Goal: Task Accomplishment & Management: Manage account settings

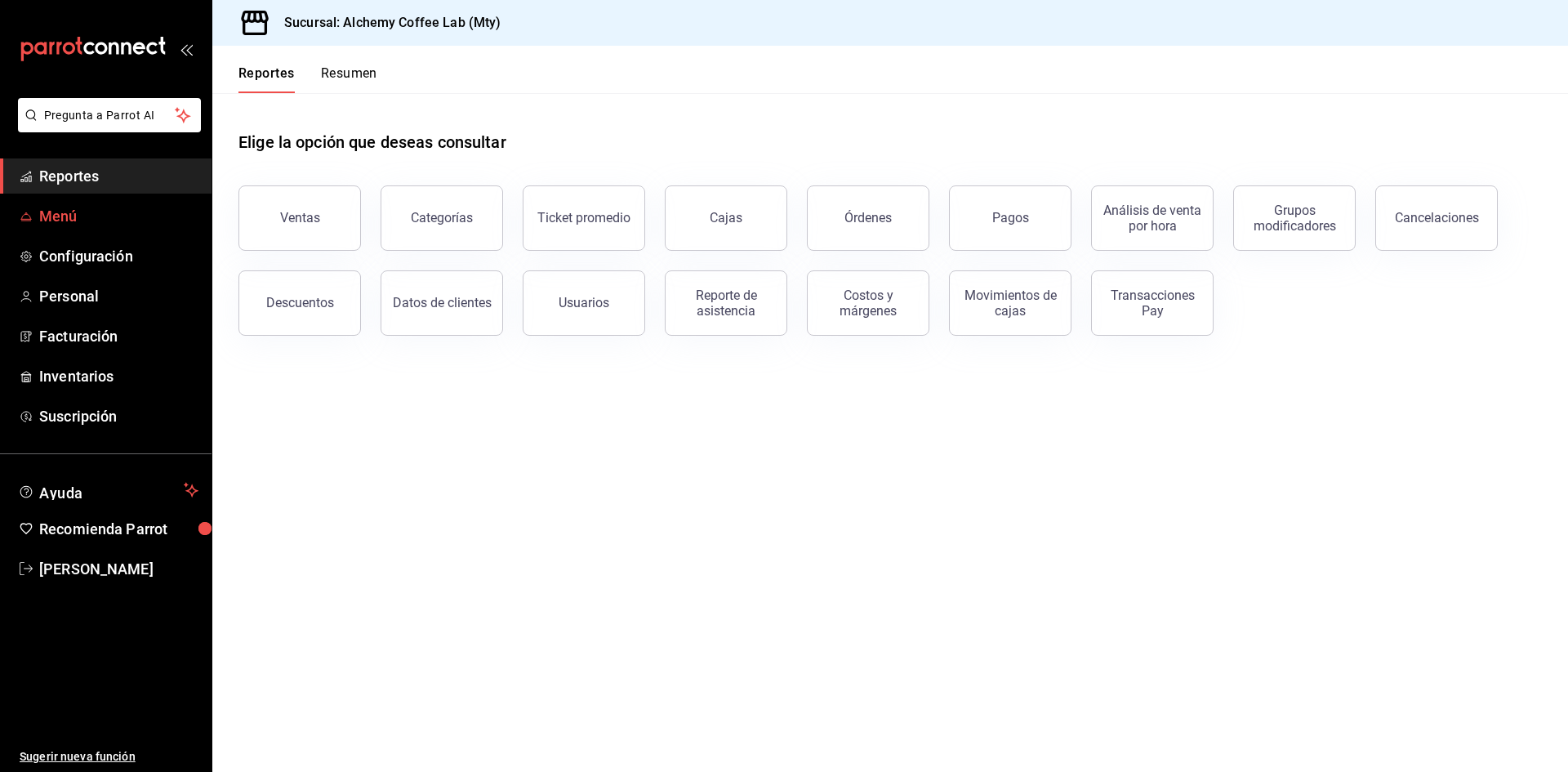
click at [108, 209] on span "Menú" at bounding box center [119, 216] width 159 height 22
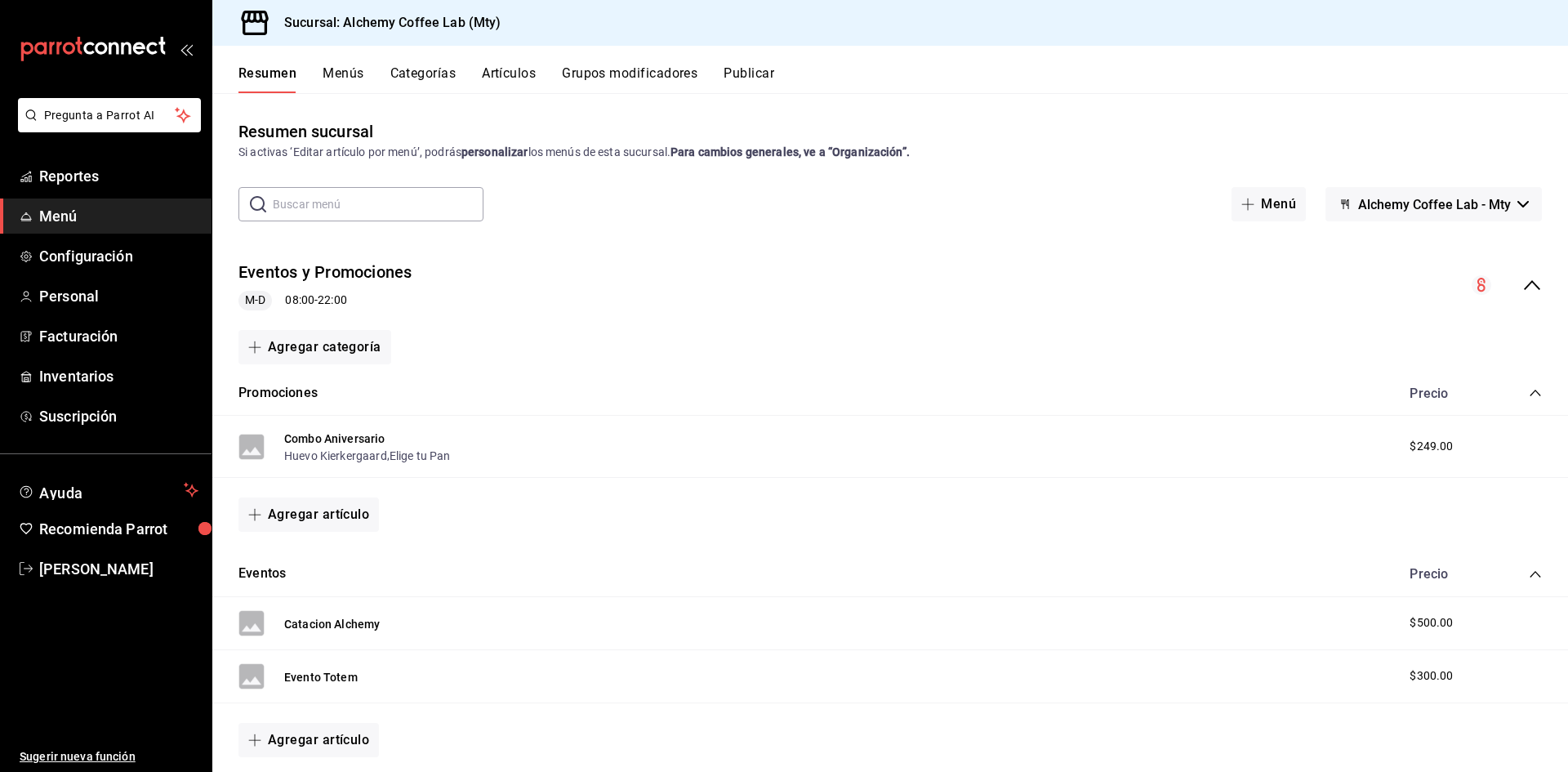
click at [344, 71] on button "Menús" at bounding box center [342, 79] width 41 height 28
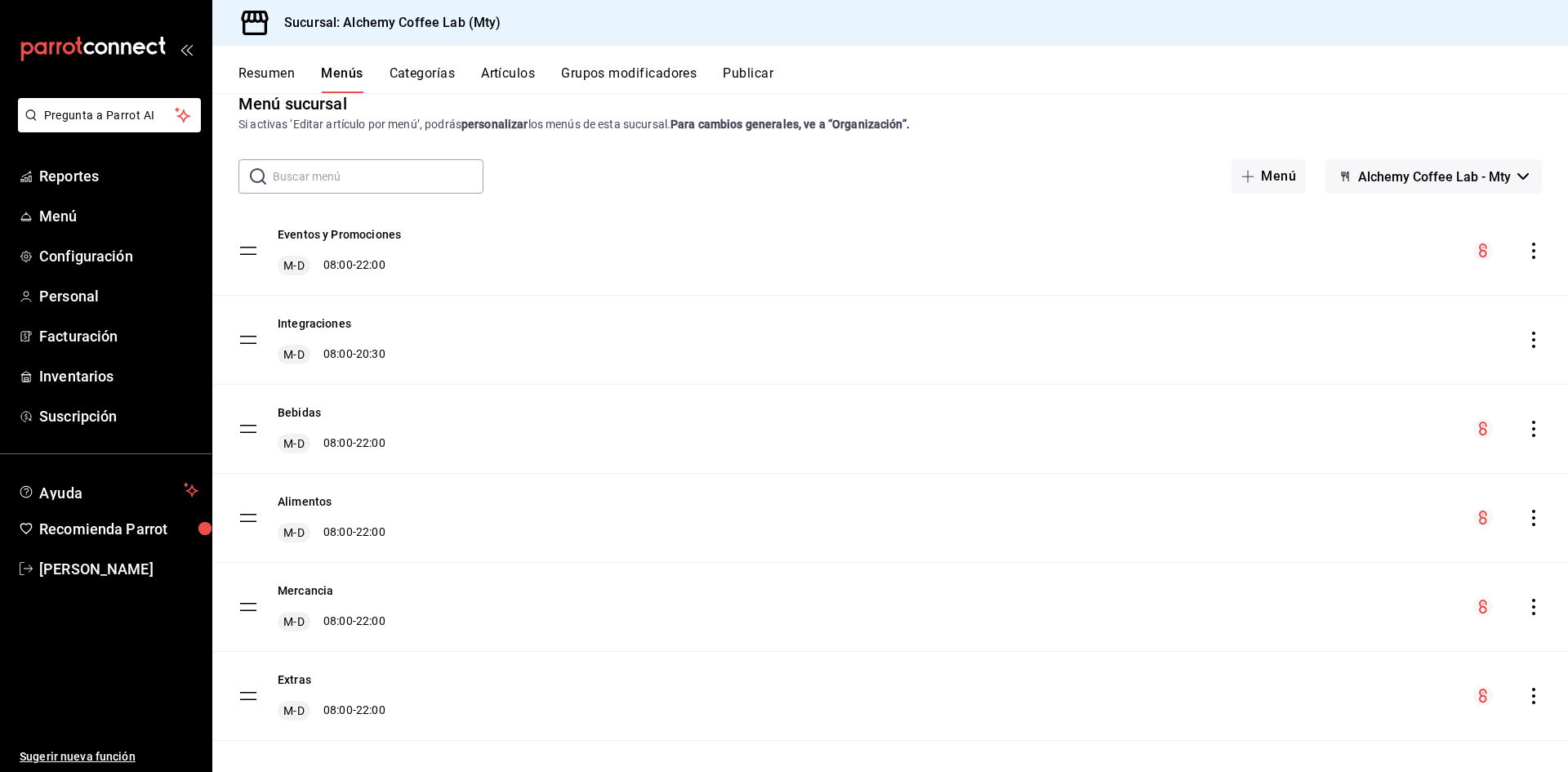
scroll to position [43, 0]
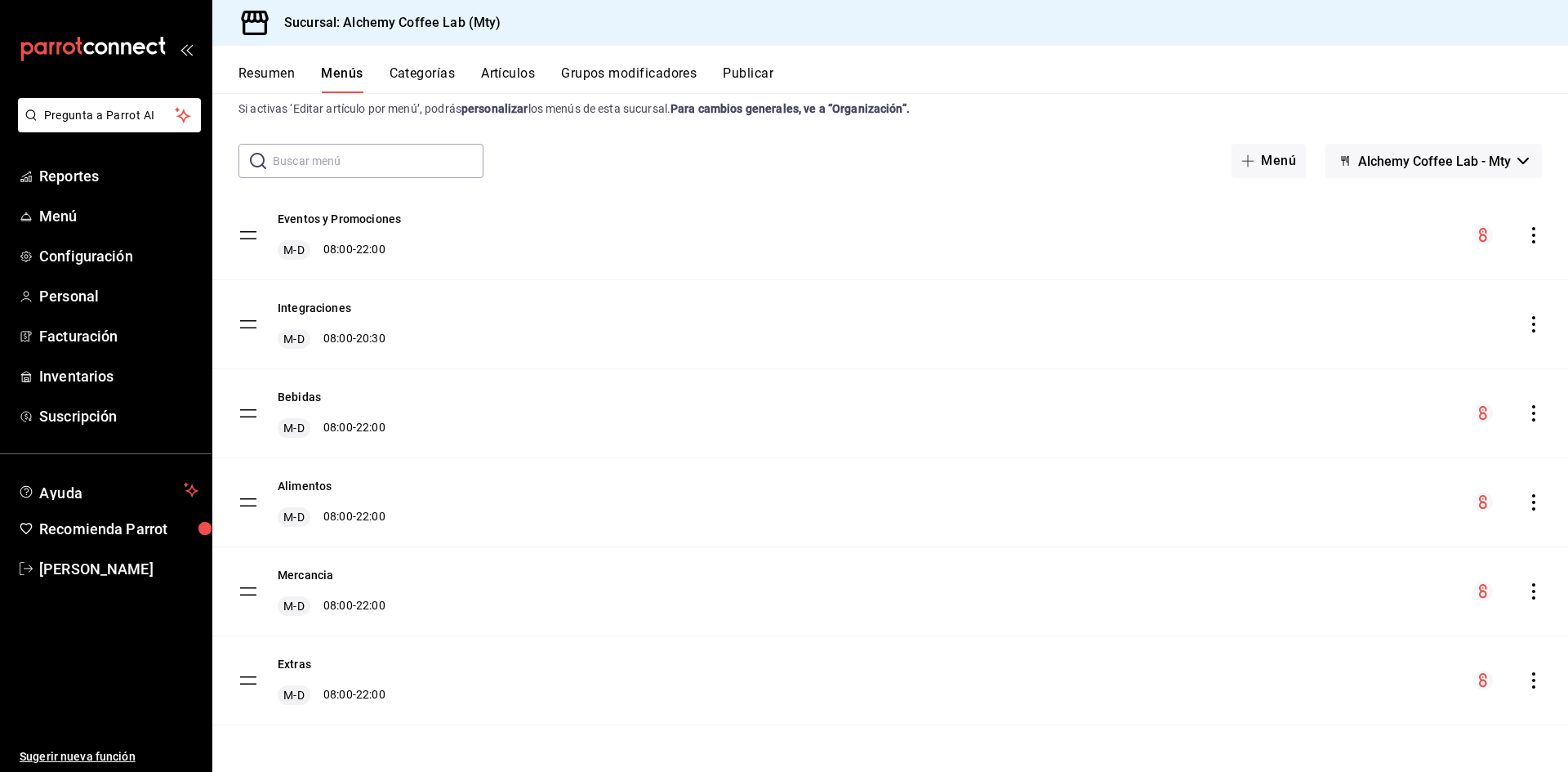
click at [1336, 78] on div "Resumen Menús Categorías Artículos Grupos modificadores Publicar" at bounding box center [903, 79] width 1330 height 28
click at [315, 307] on button "Integraciones" at bounding box center [313, 308] width 73 height 16
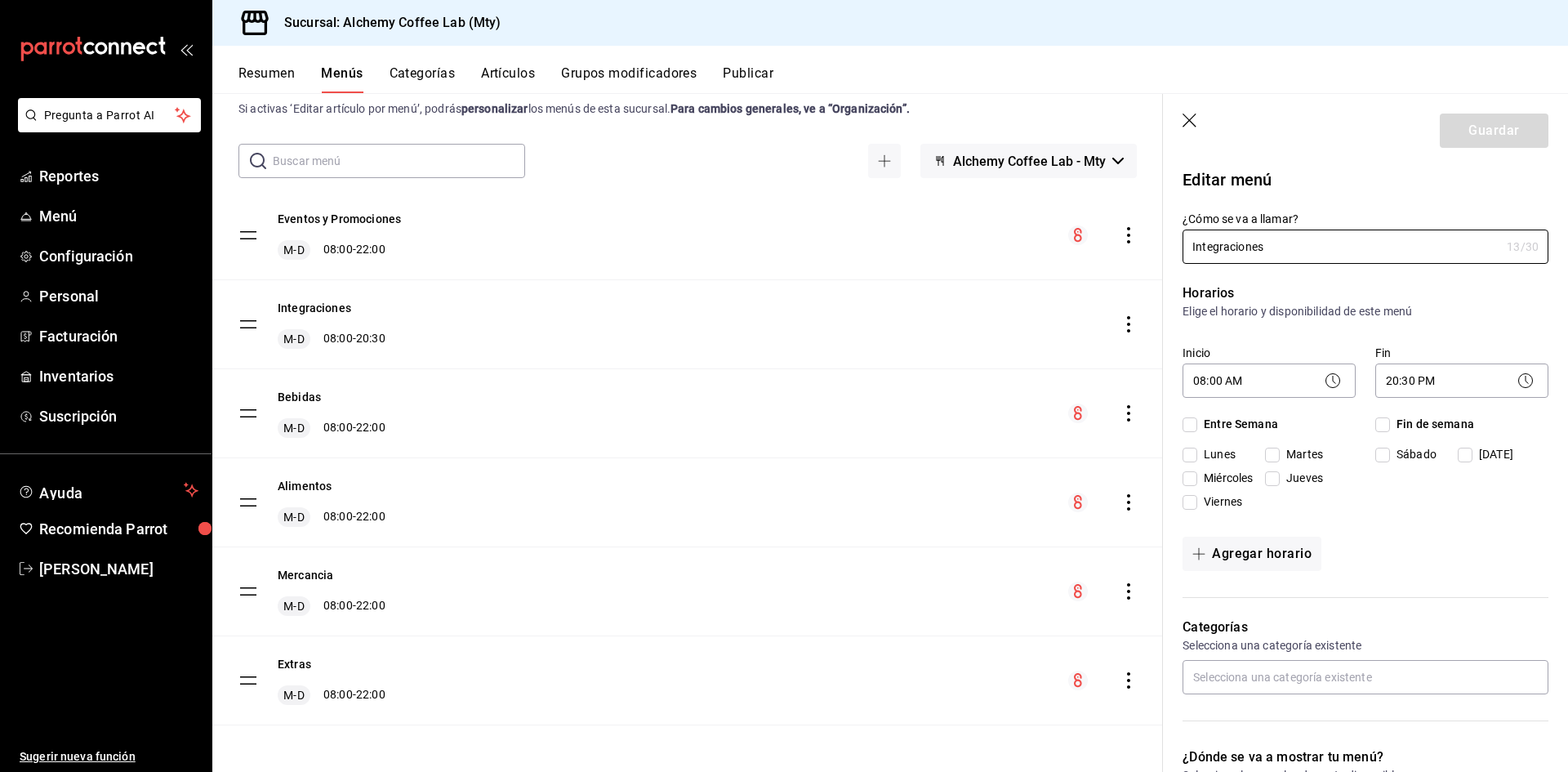
checkbox input "true"
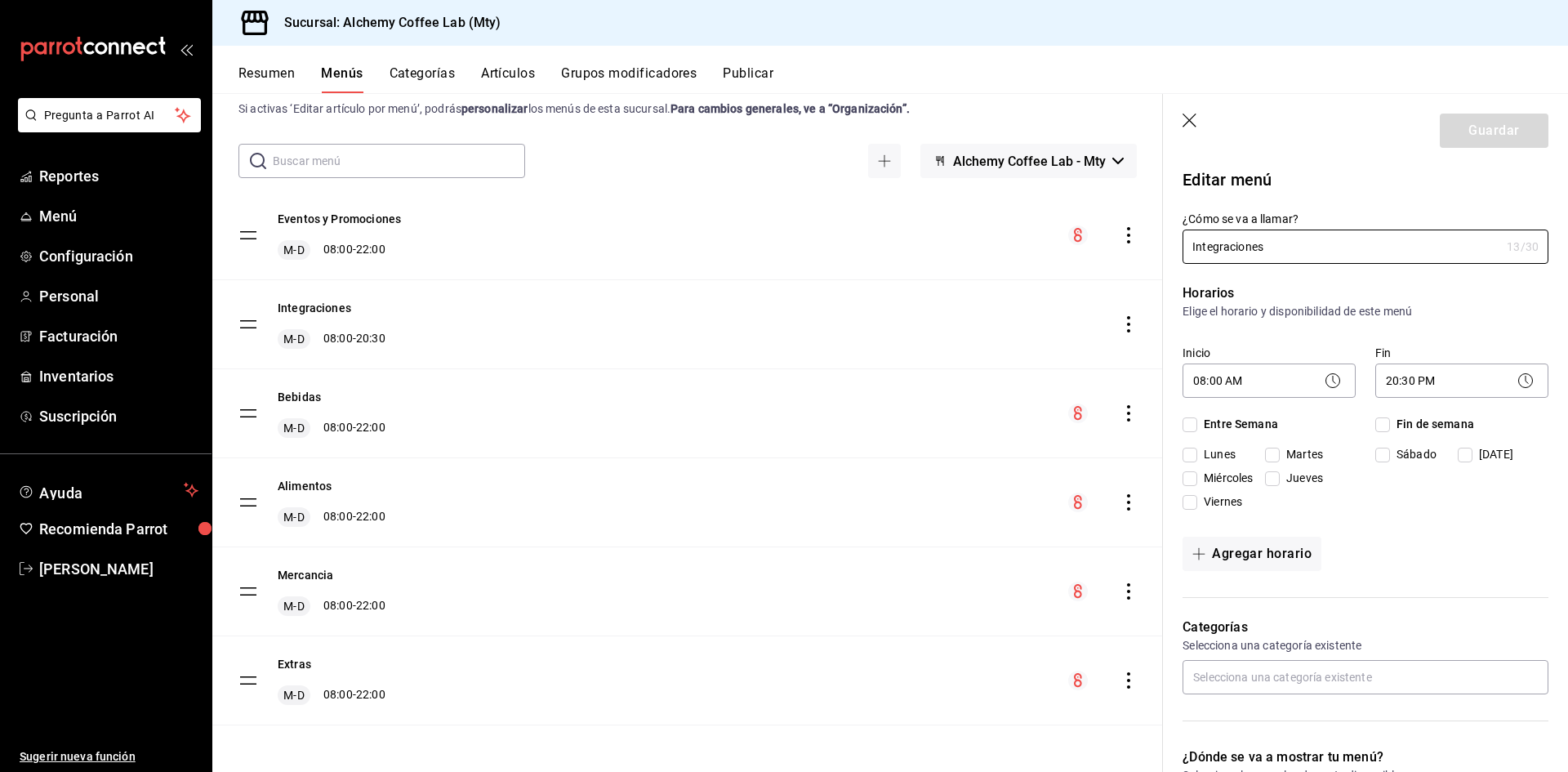
checkbox input "true"
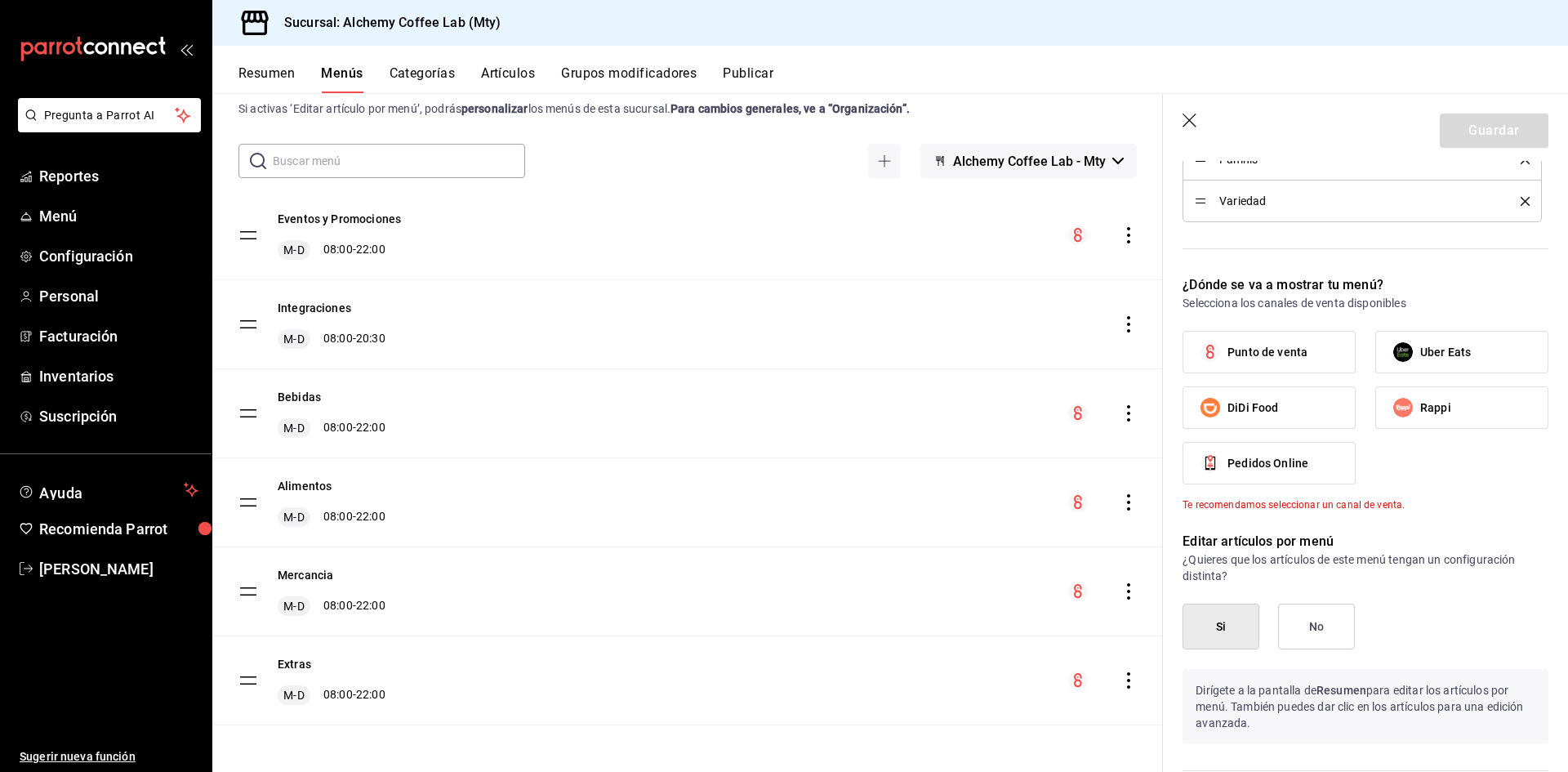
scroll to position [899, 0]
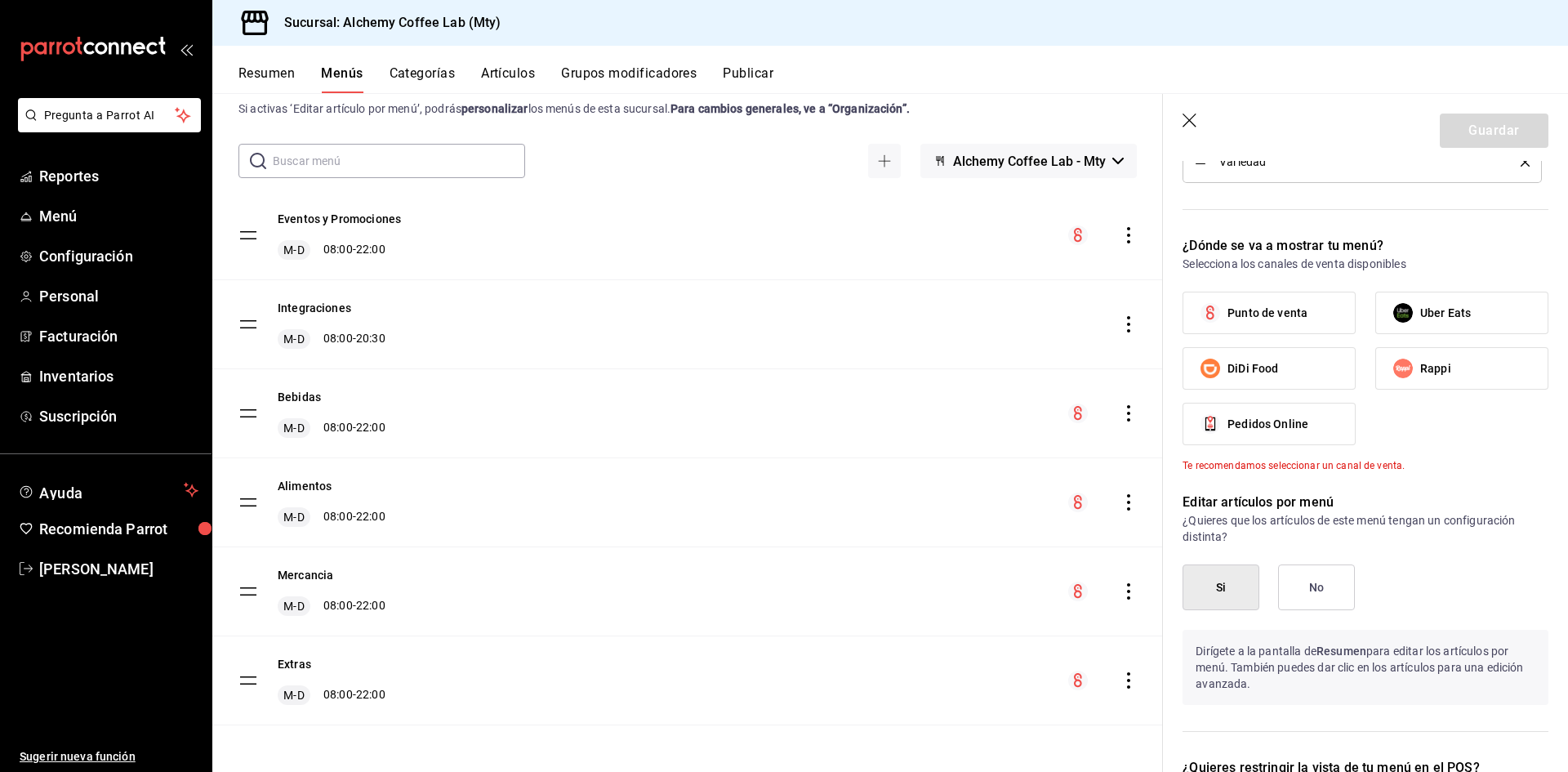
click at [1423, 313] on span "Uber Eats" at bounding box center [1446, 313] width 51 height 17
click at [1420, 313] on input "Uber Eats" at bounding box center [1403, 313] width 34 height 34
checkbox input "true"
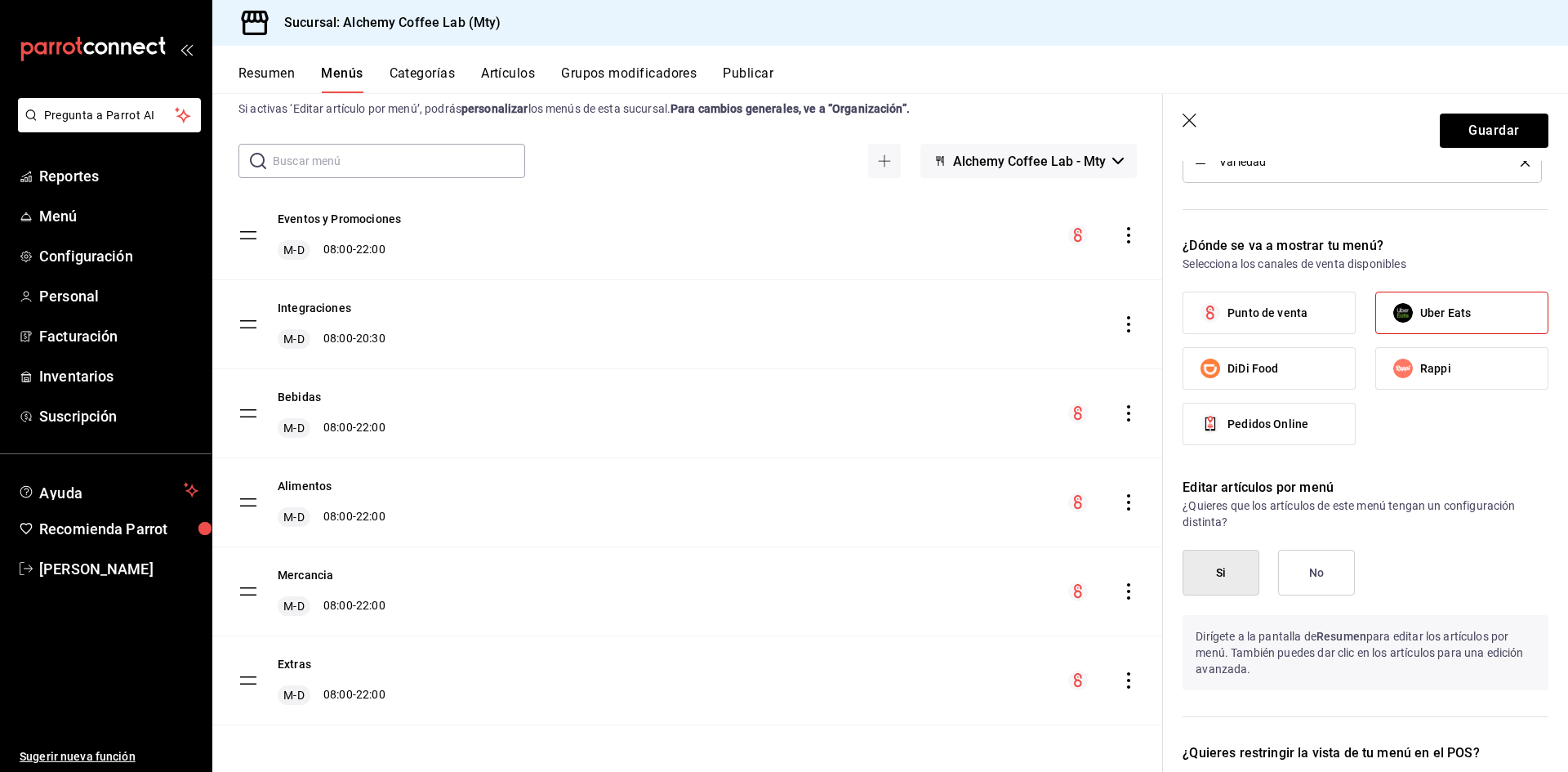
click at [1426, 365] on span "Rappi" at bounding box center [1436, 369] width 31 height 17
click at [1420, 365] on input "Rappi" at bounding box center [1403, 369] width 34 height 34
checkbox input "true"
click at [1499, 134] on button "Guardar" at bounding box center [1494, 130] width 109 height 34
checkbox input "false"
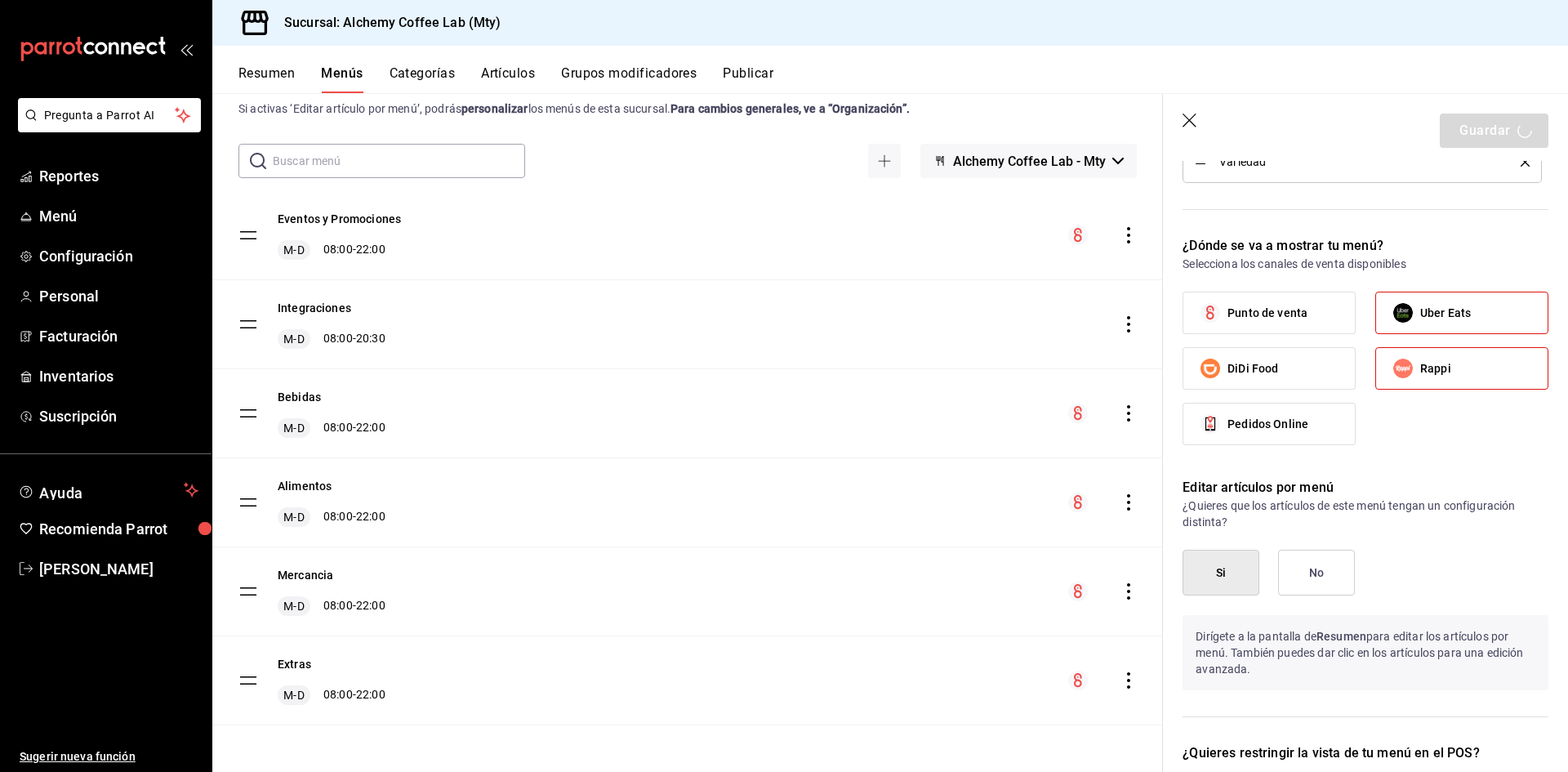
checkbox input "false"
type input "1758092902302"
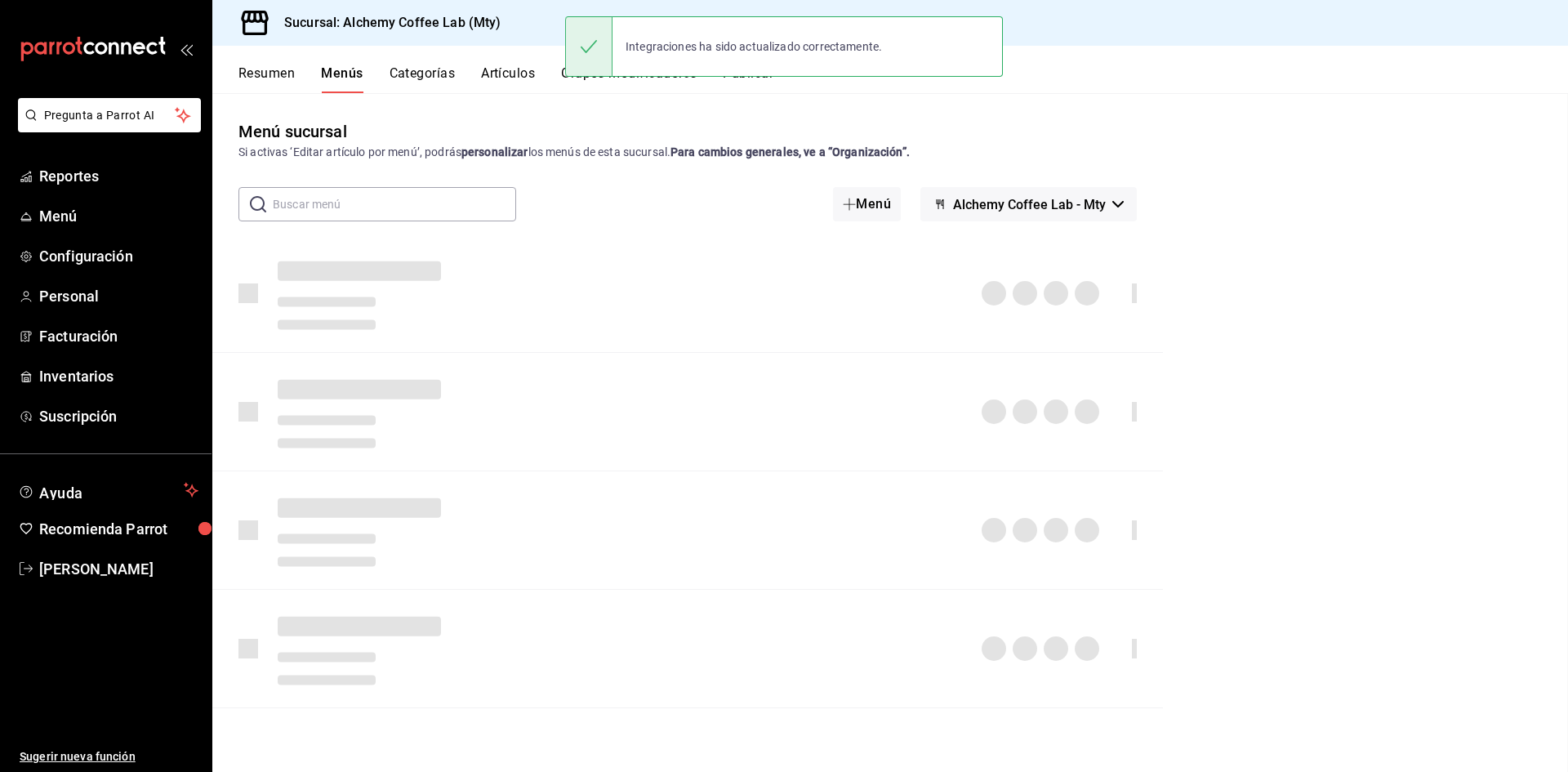
checkbox input "false"
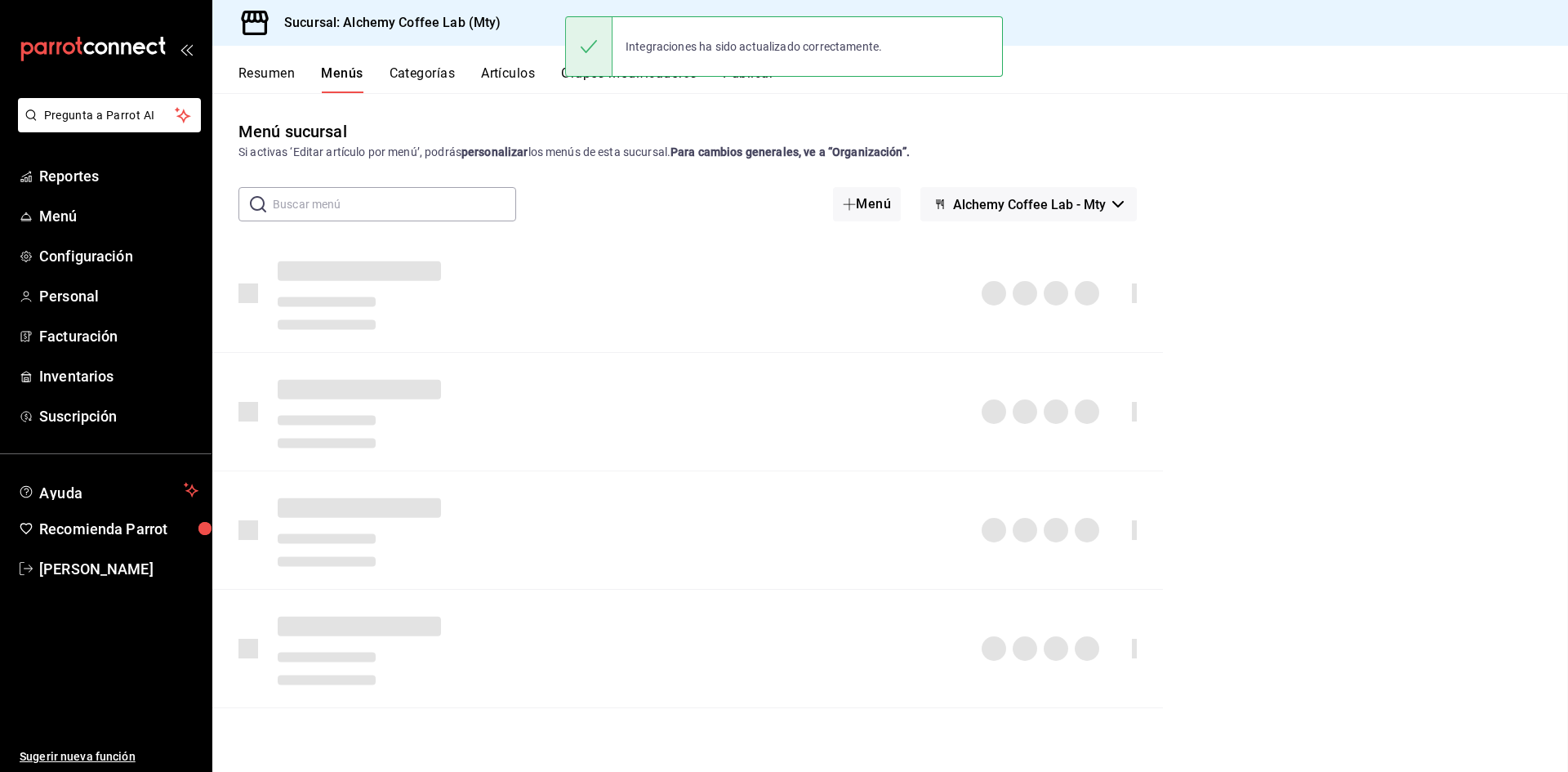
checkbox input "false"
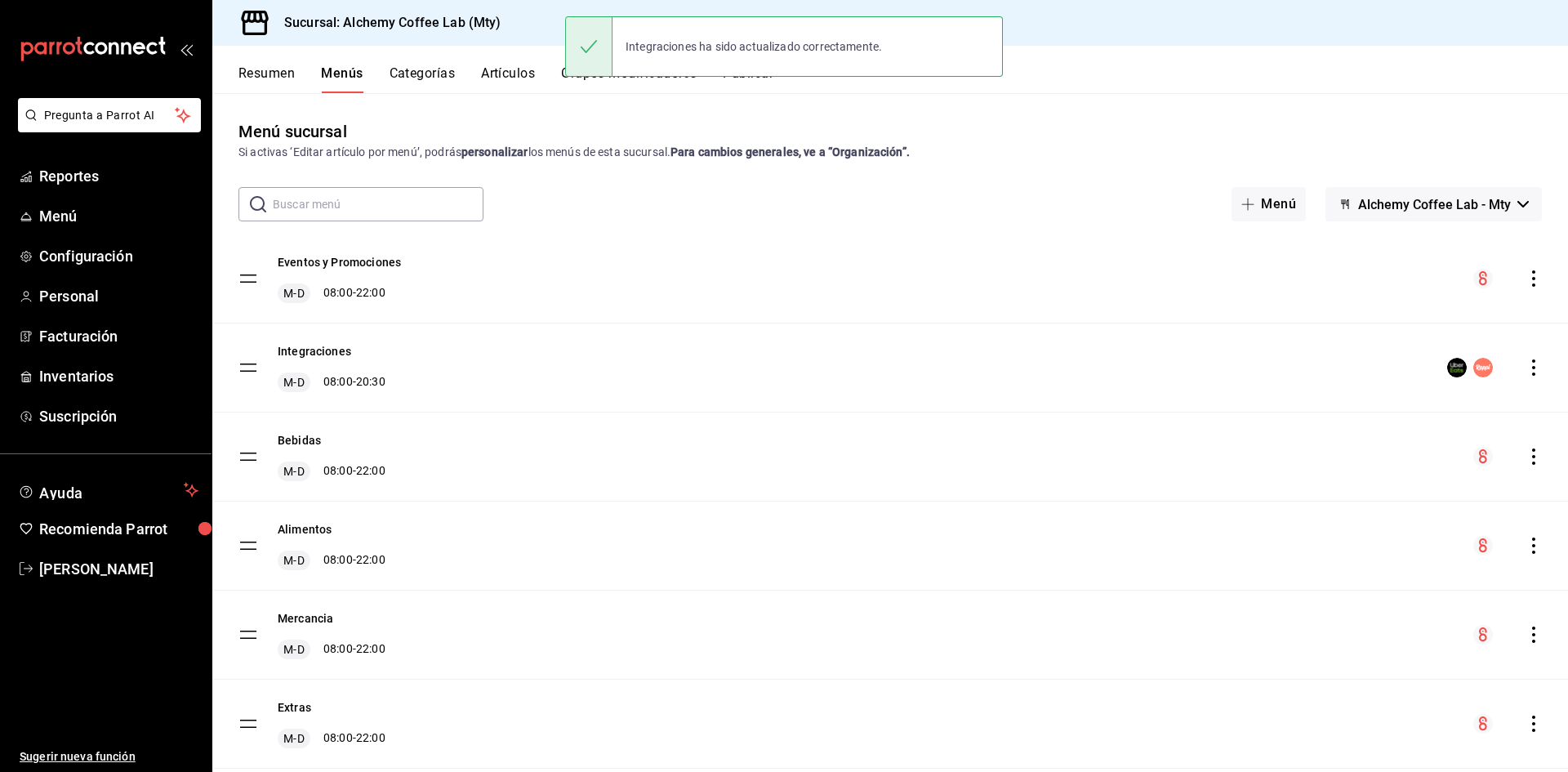
click at [757, 82] on button "Publicar" at bounding box center [748, 79] width 51 height 28
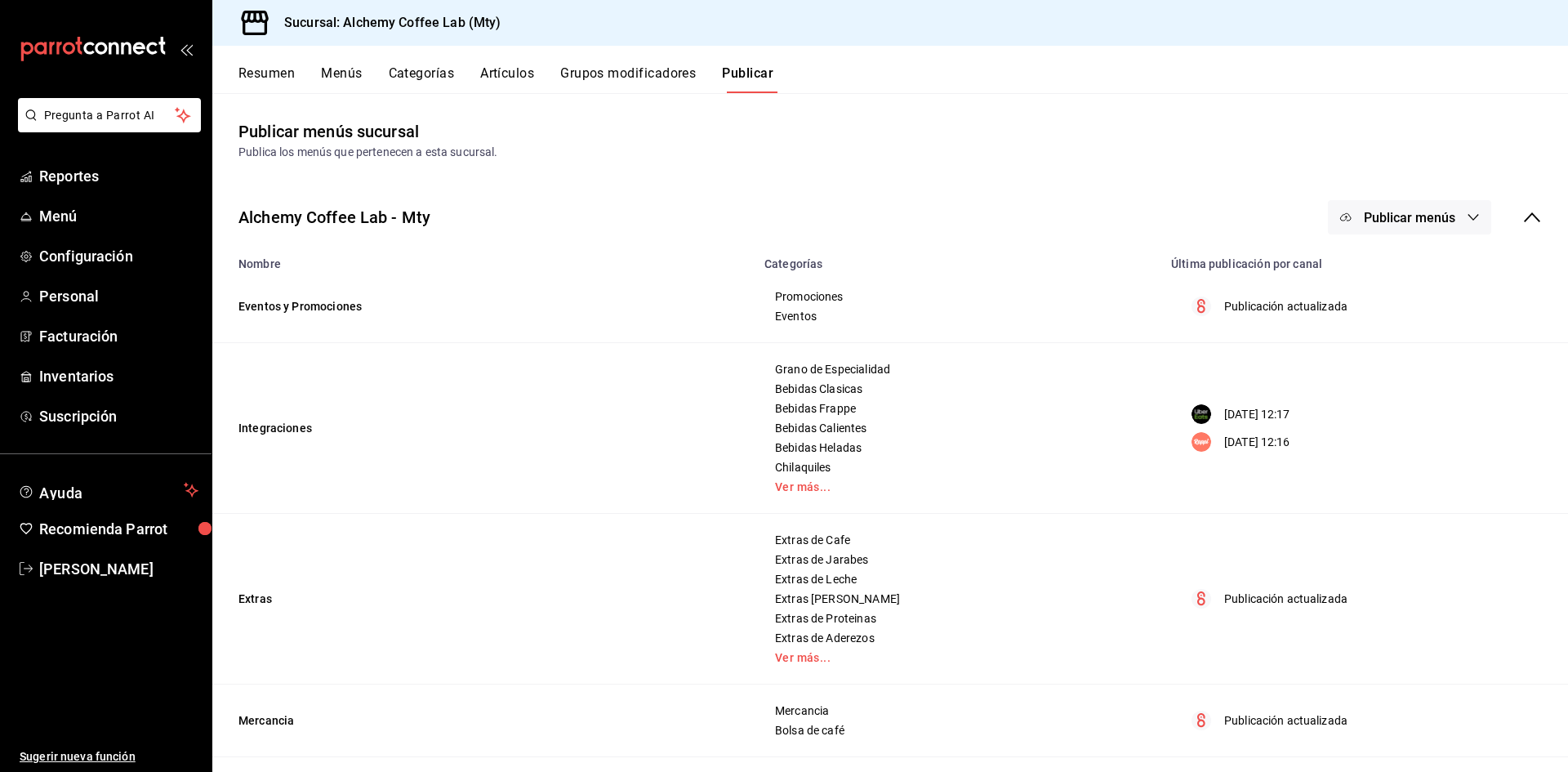
click at [1387, 220] on span "Publicar menús" at bounding box center [1409, 217] width 91 height 15
click at [1389, 315] on span "Uber Eats" at bounding box center [1420, 316] width 79 height 17
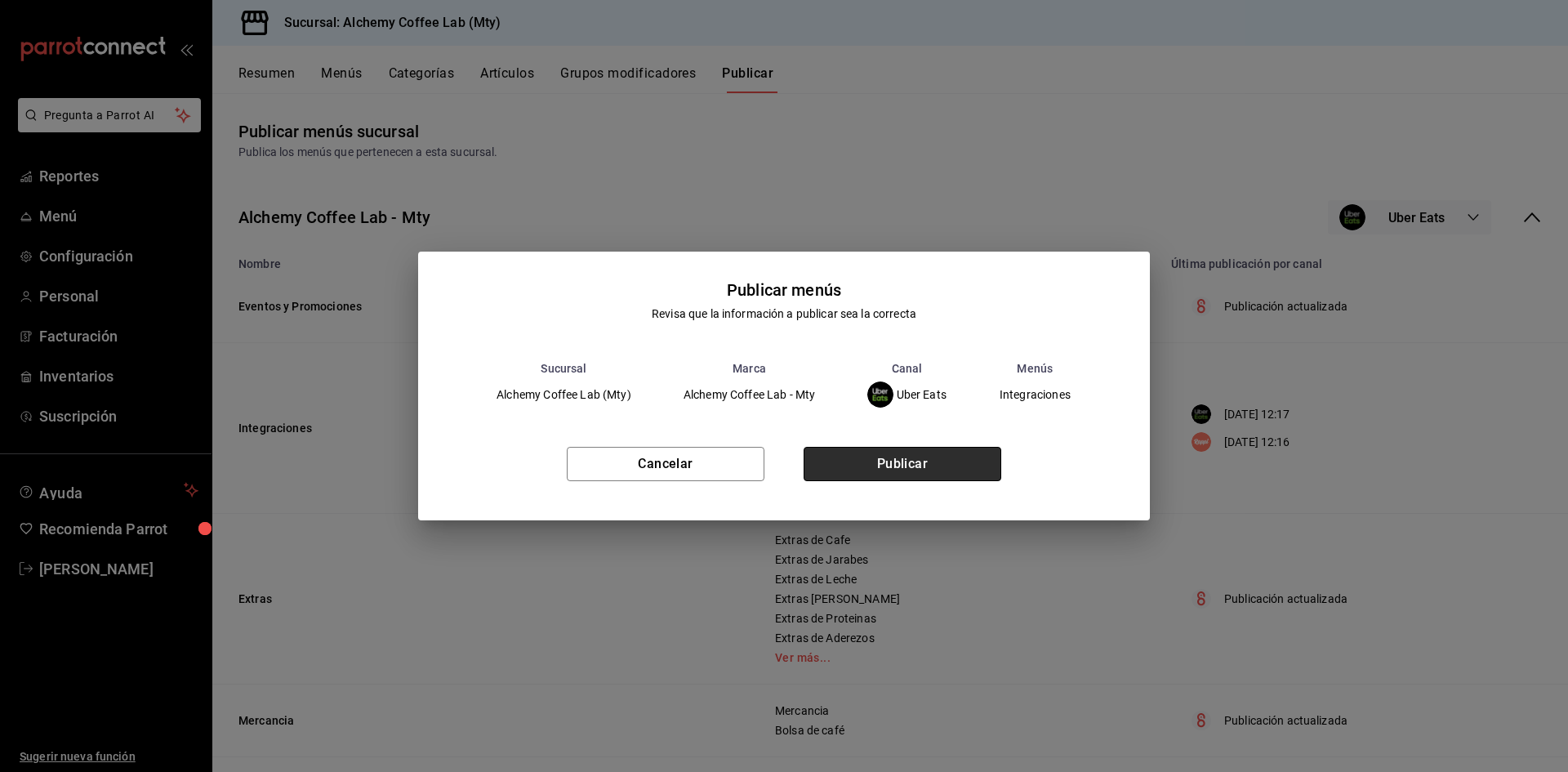
click at [920, 468] on button "Publicar" at bounding box center [902, 464] width 197 height 34
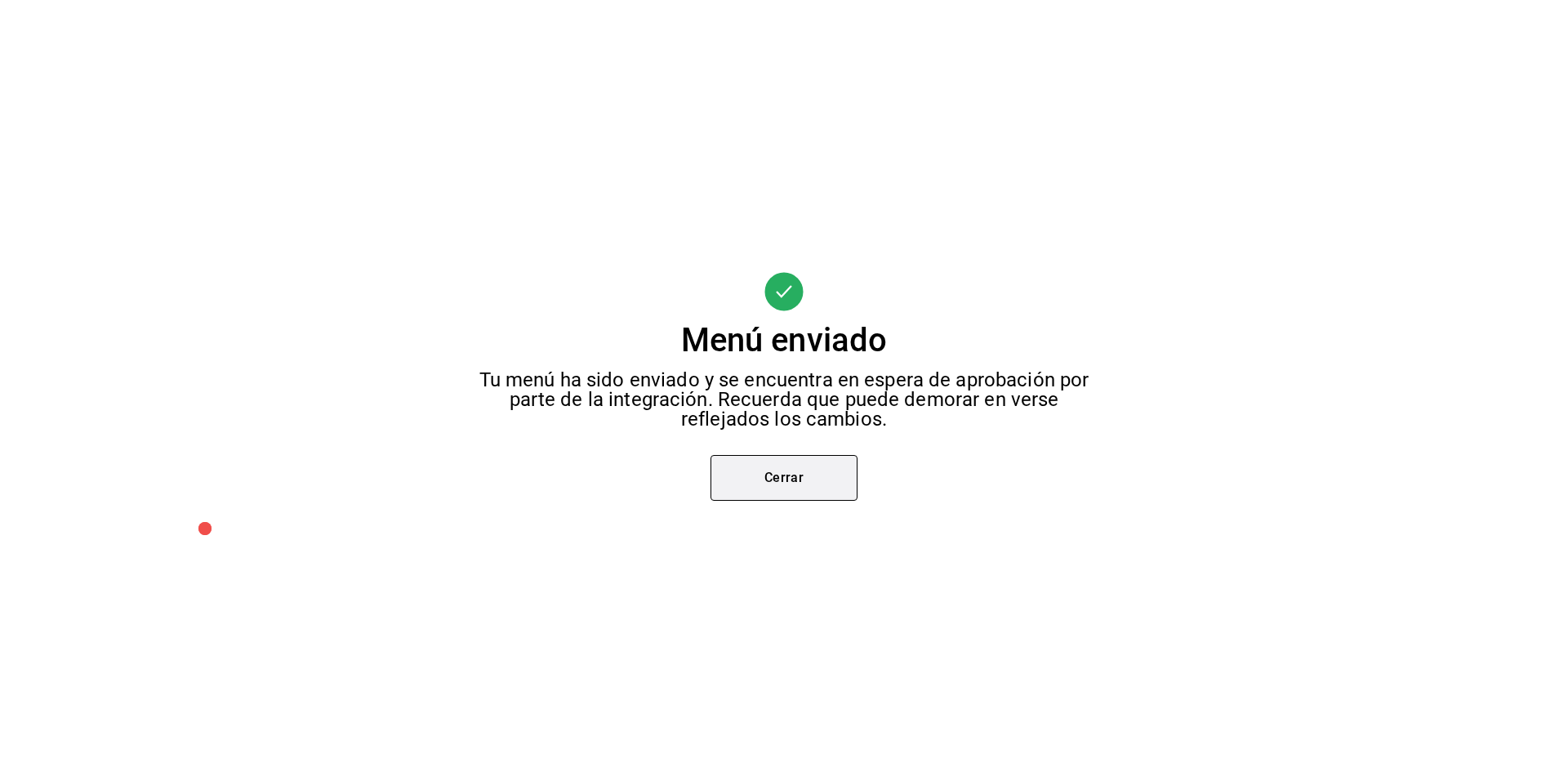
click at [822, 476] on button "Cerrar" at bounding box center [784, 478] width 147 height 45
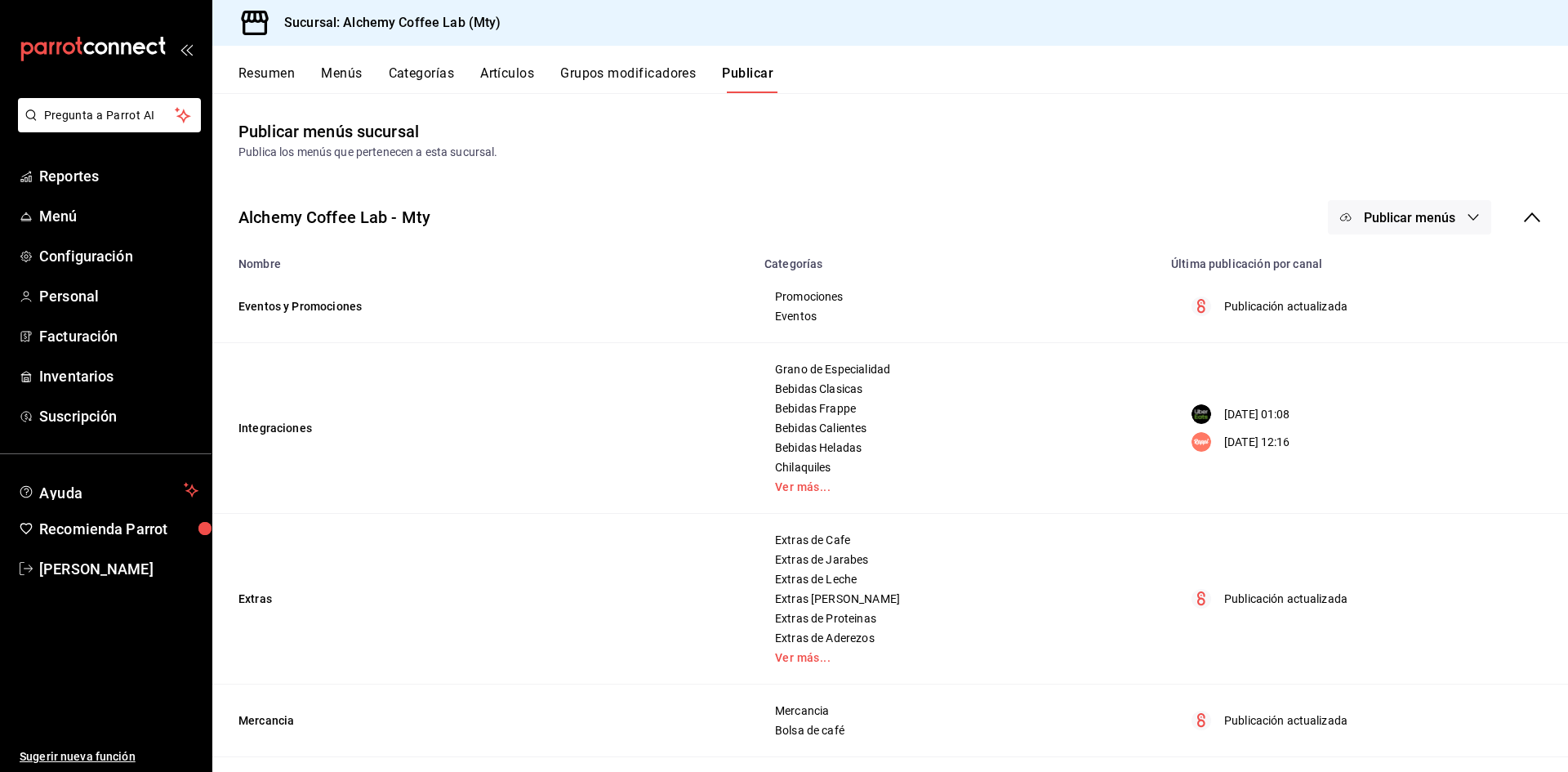
click at [1411, 231] on button "Publicar menús" at bounding box center [1409, 217] width 163 height 34
click at [1363, 369] on div at bounding box center [1359, 362] width 45 height 26
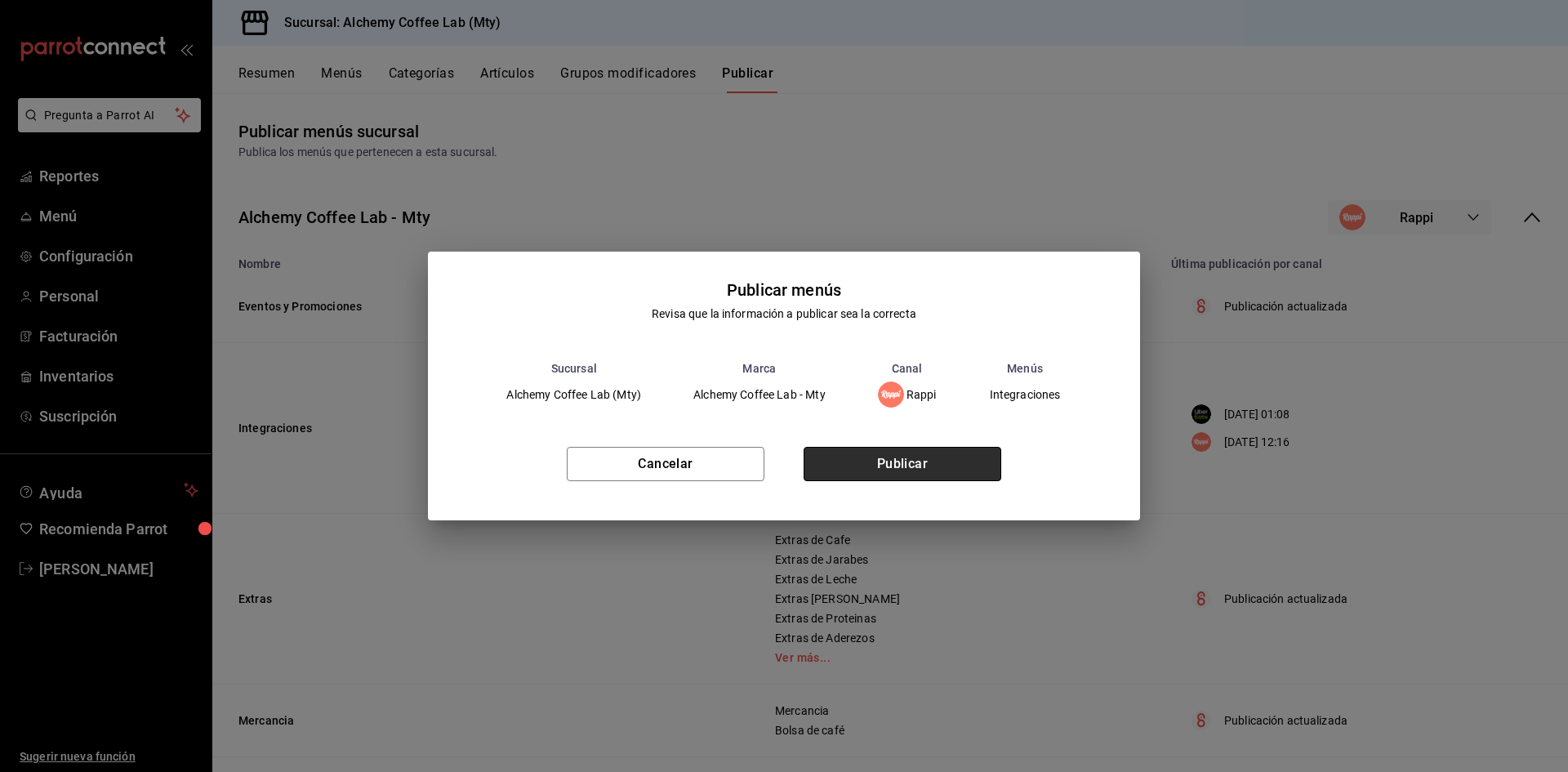
click at [915, 472] on button "Publicar" at bounding box center [902, 464] width 197 height 34
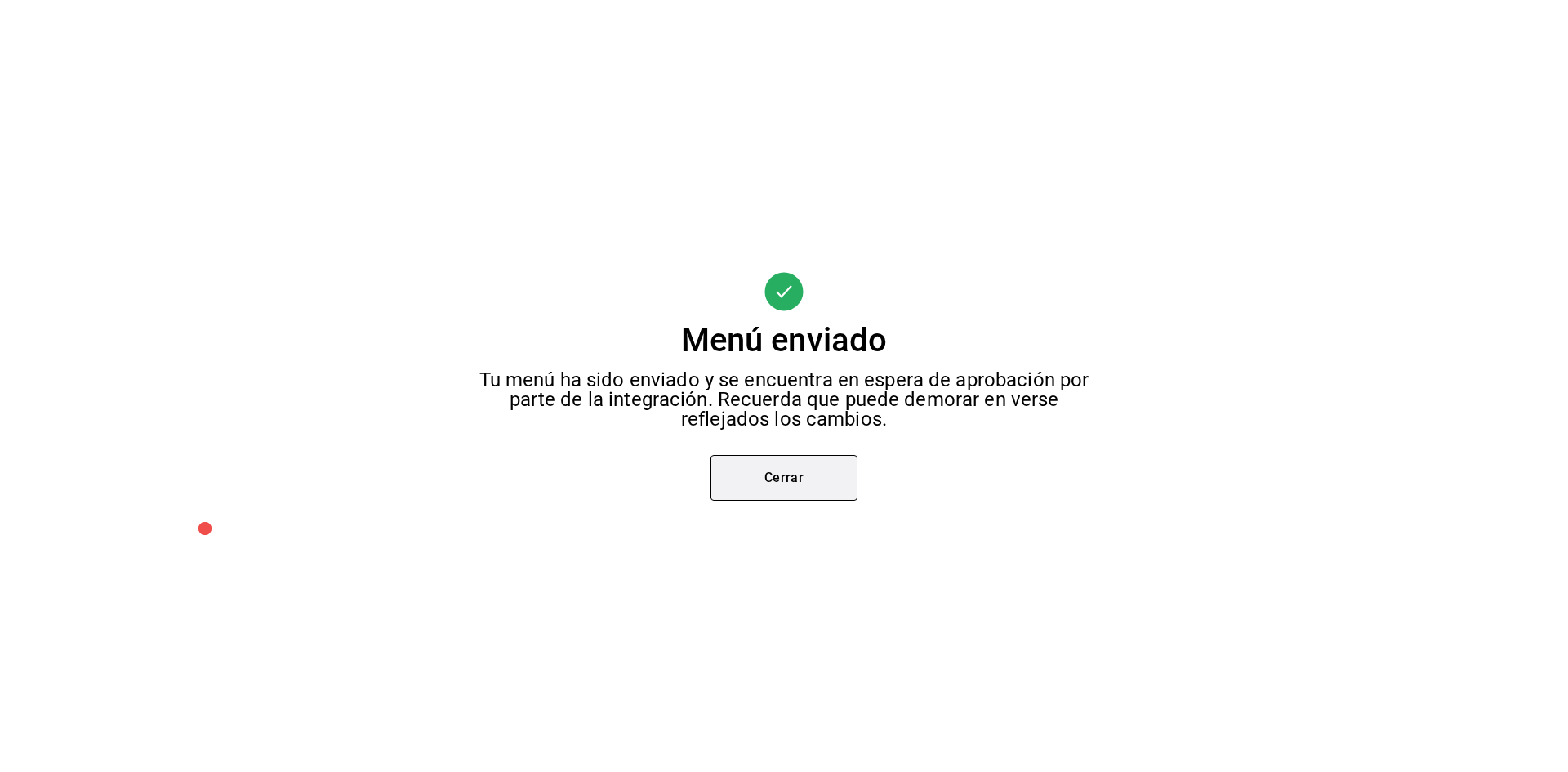
click at [755, 485] on button "Cerrar" at bounding box center [784, 478] width 147 height 45
